Goal: Task Accomplishment & Management: Manage account settings

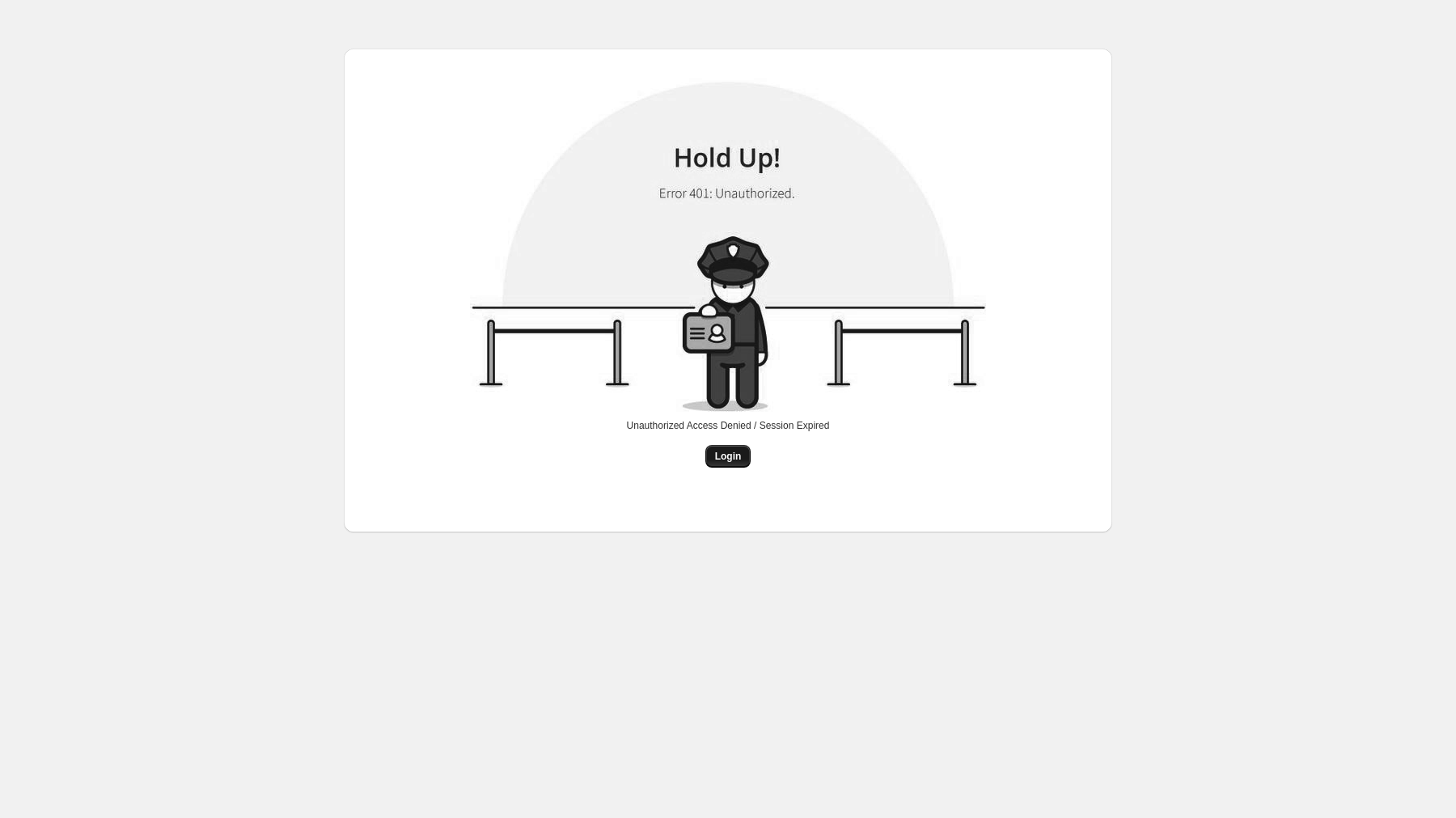
click at [739, 447] on button "Login" at bounding box center [728, 456] width 46 height 23
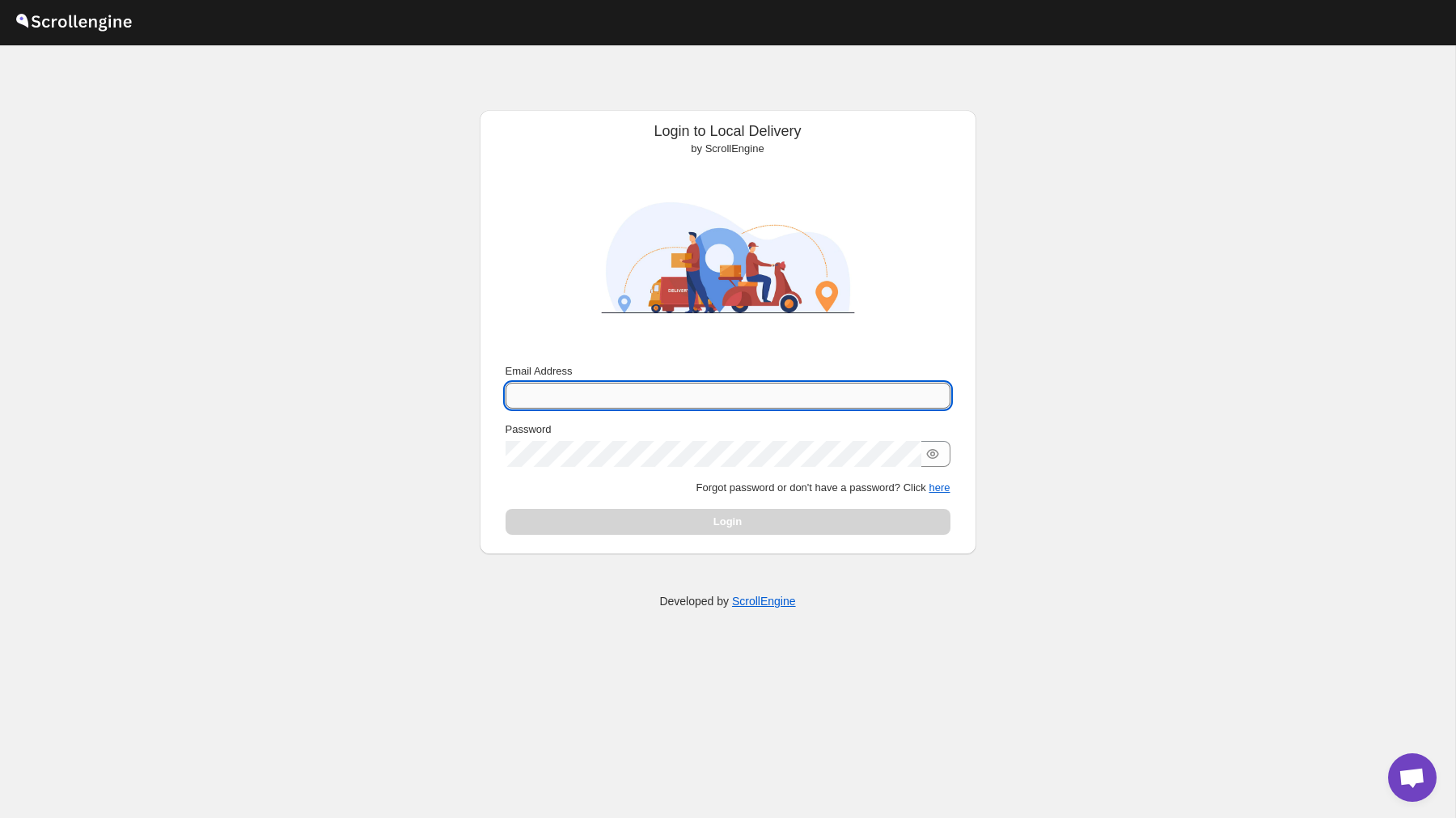
click at [700, 392] on input "Email Address" at bounding box center [728, 396] width 445 height 26
type input "[PERSON_NAME][EMAIL_ADDRESS][DOMAIN_NAME]"
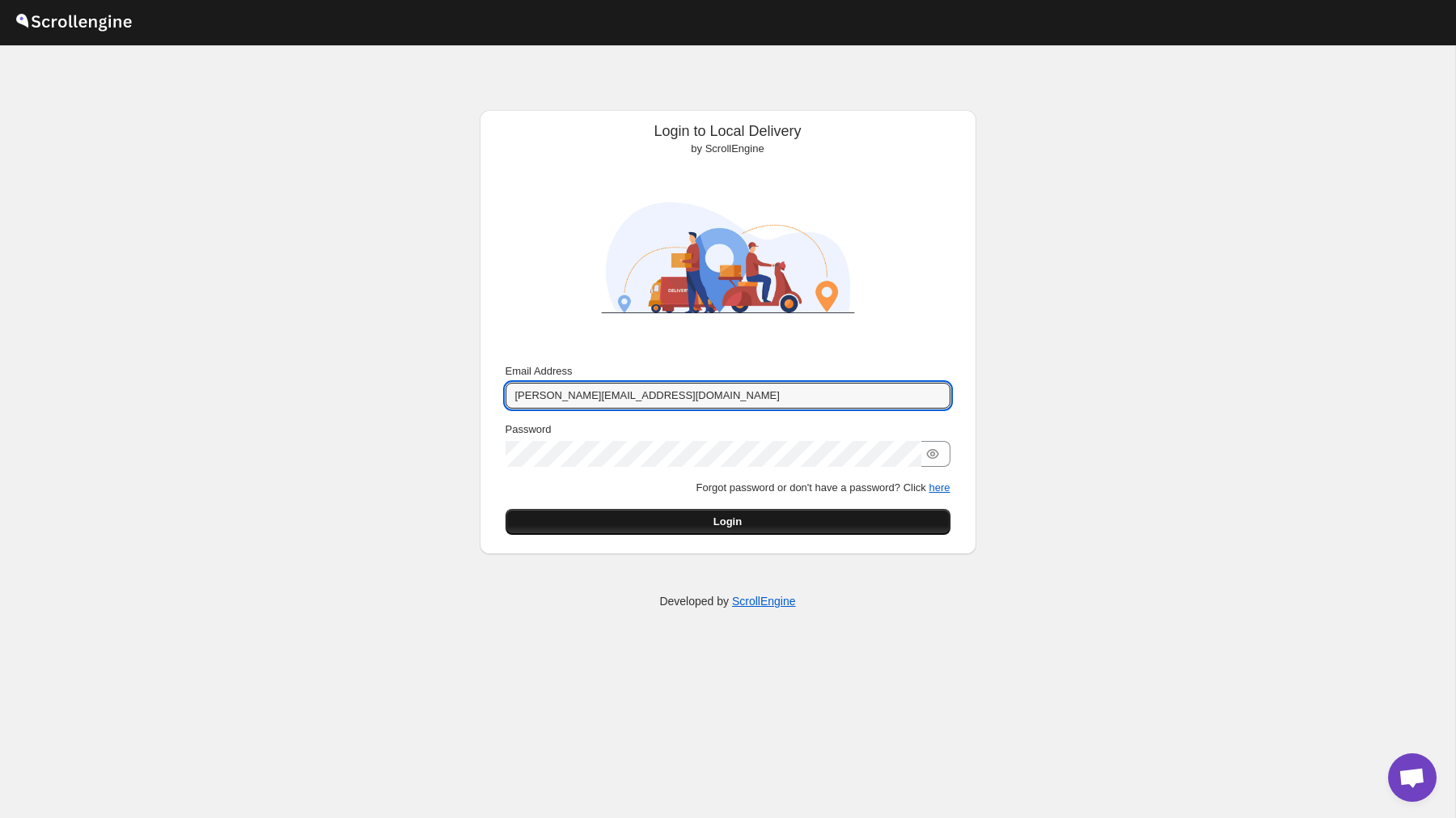
click at [770, 521] on button "Login" at bounding box center [728, 522] width 445 height 26
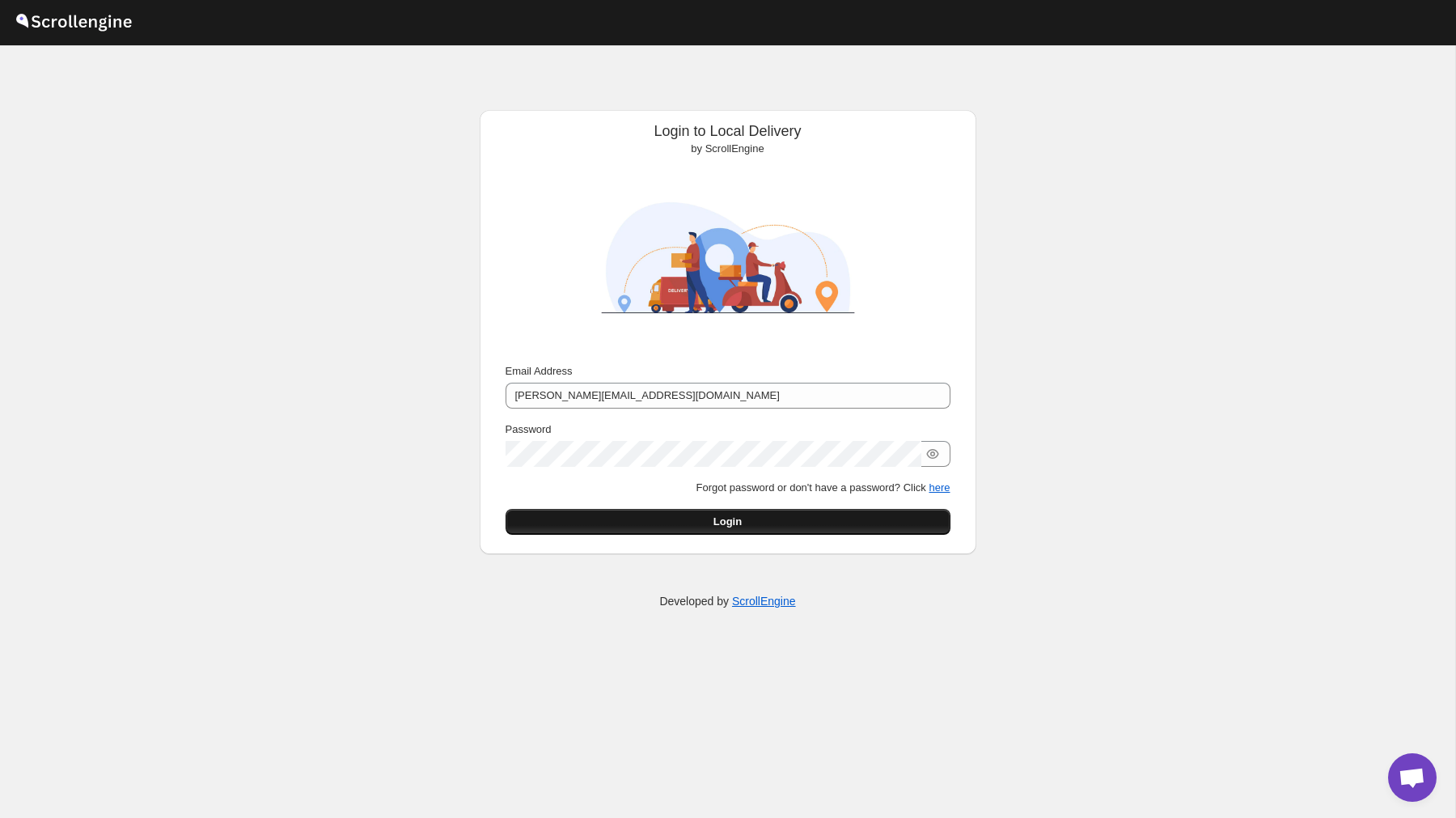
click at [783, 520] on button "Login" at bounding box center [728, 522] width 445 height 26
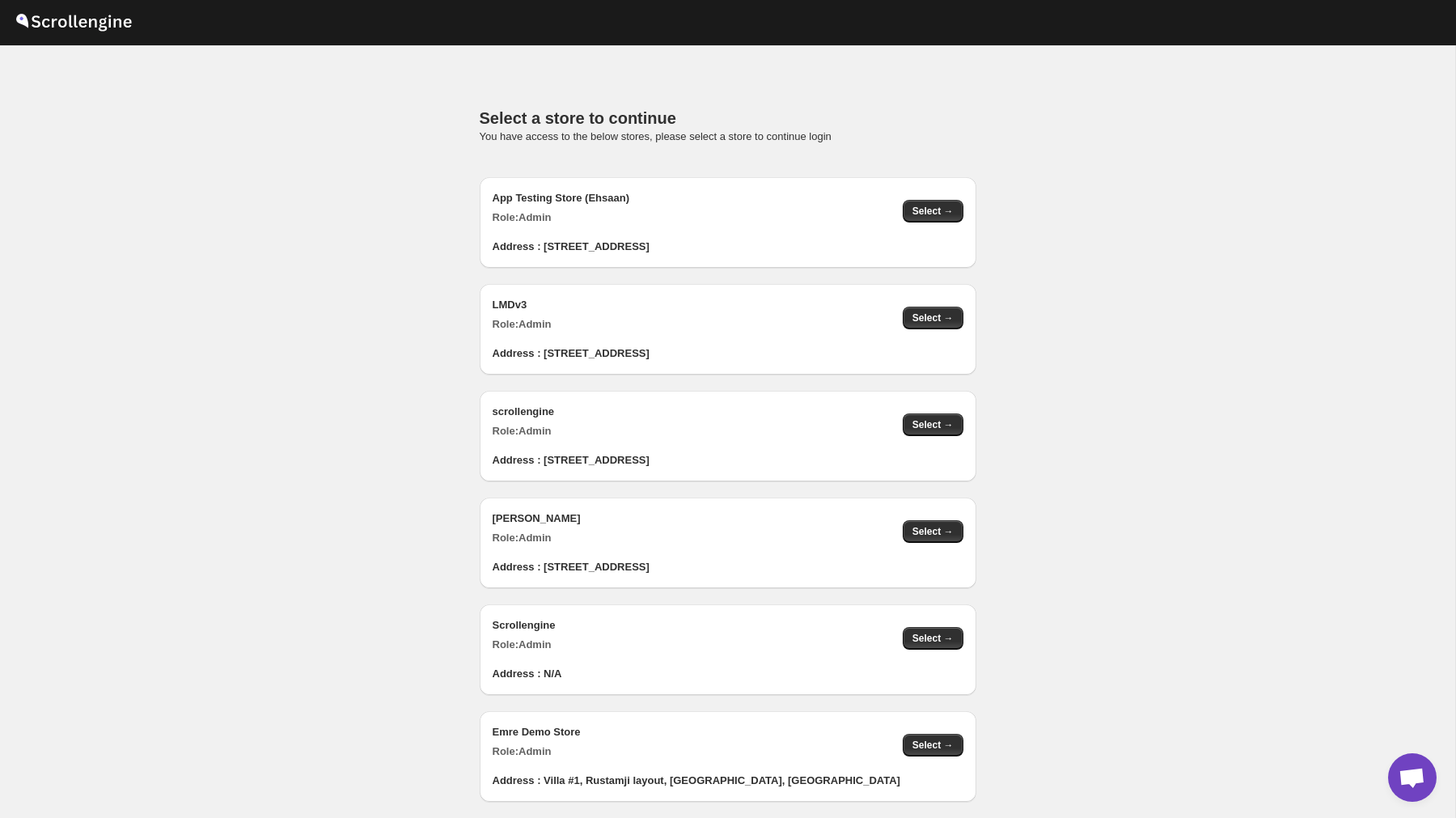
scroll to position [1605, 0]
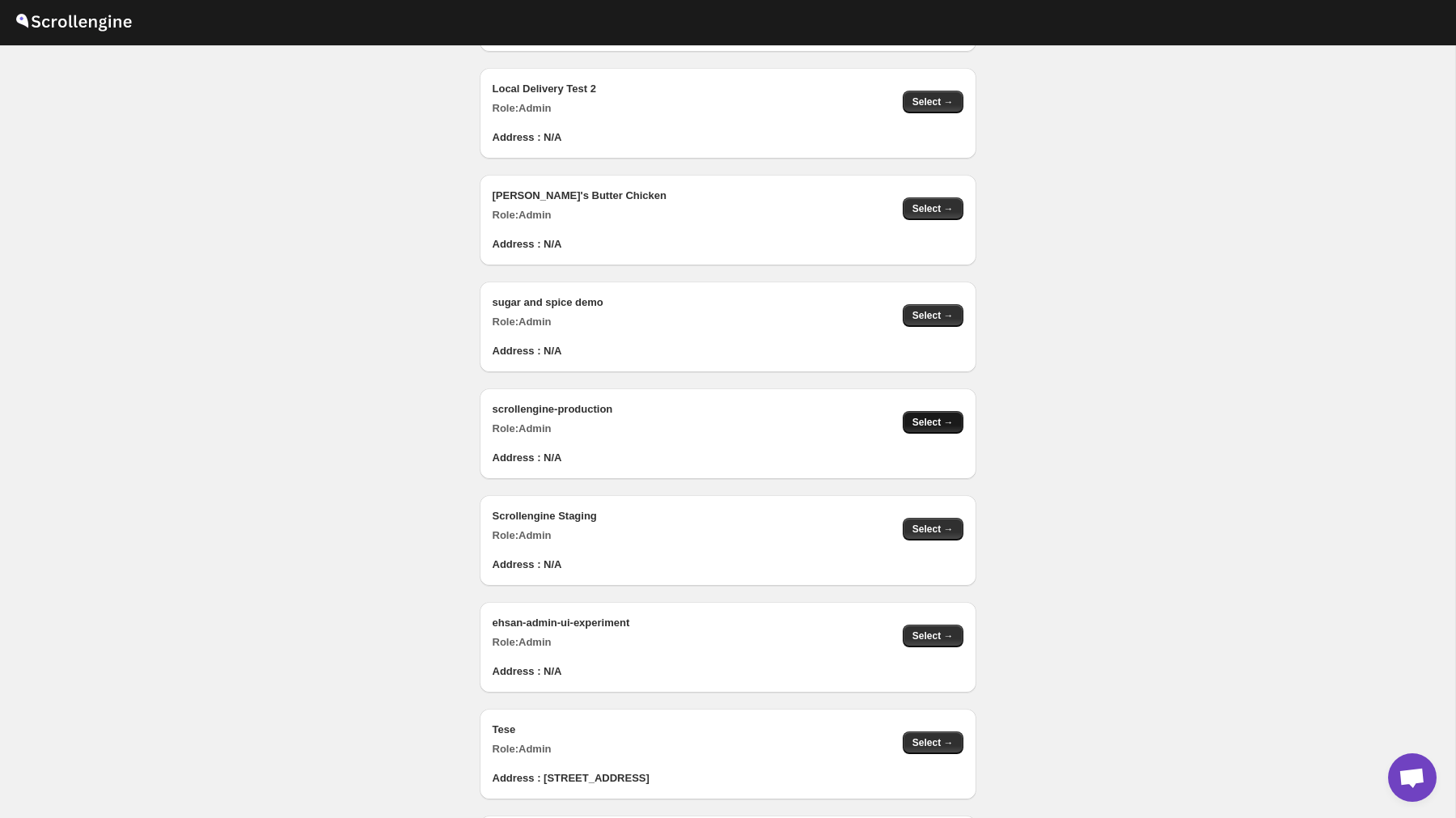
click at [937, 412] on button "Select →" at bounding box center [933, 422] width 61 height 23
